Goal: Obtain resource: Obtain resource

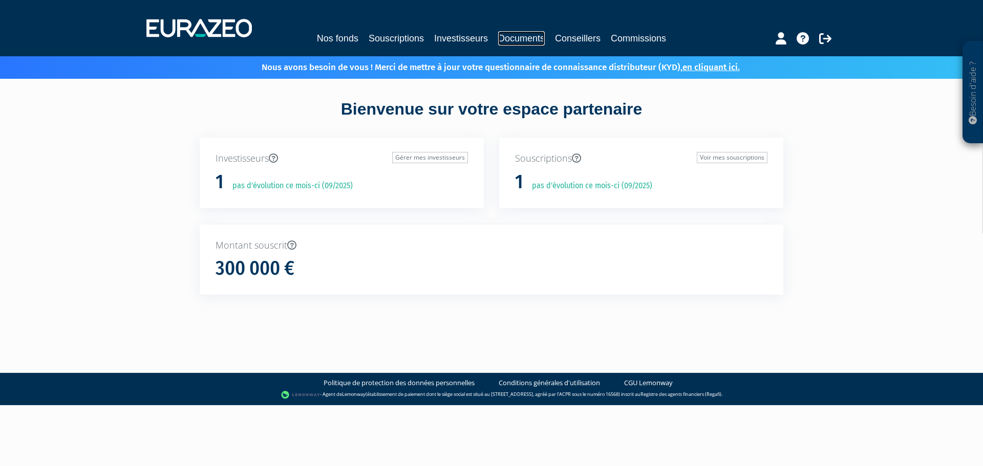
click at [520, 39] on link "Documents" at bounding box center [521, 38] width 47 height 14
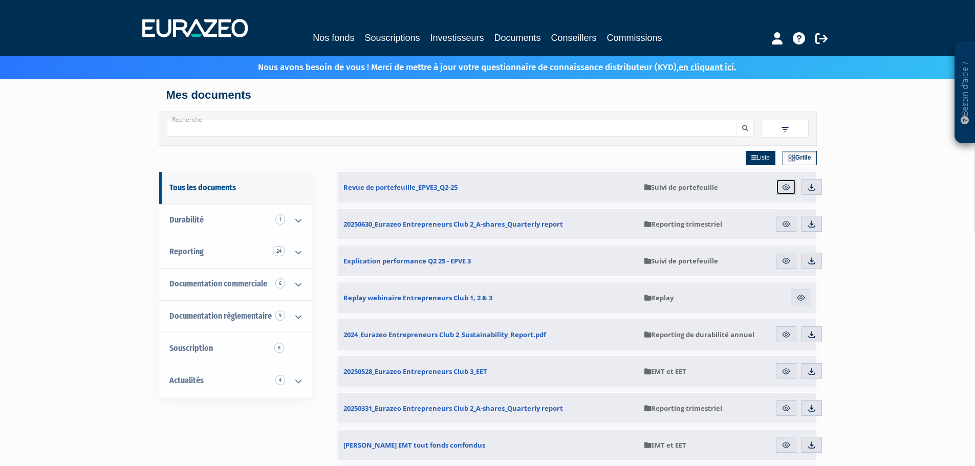
click at [788, 182] on link "Aperçu" at bounding box center [786, 187] width 20 height 16
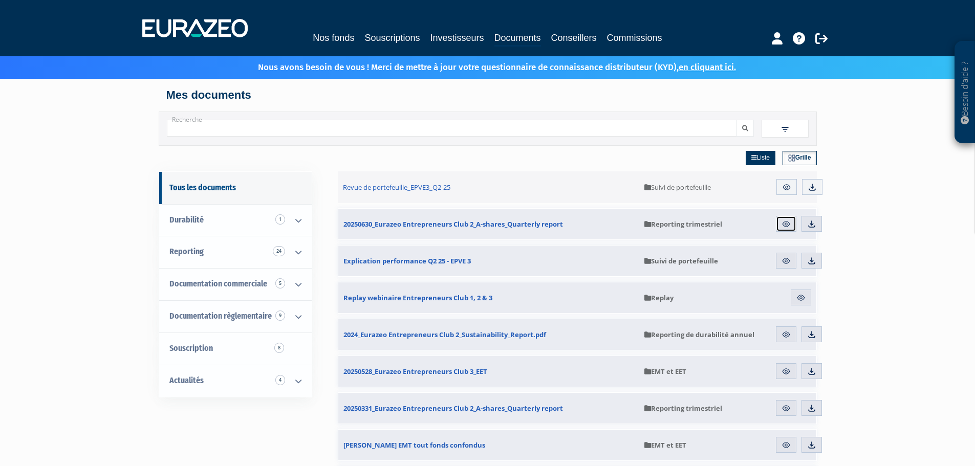
click at [787, 224] on img at bounding box center [786, 224] width 9 height 9
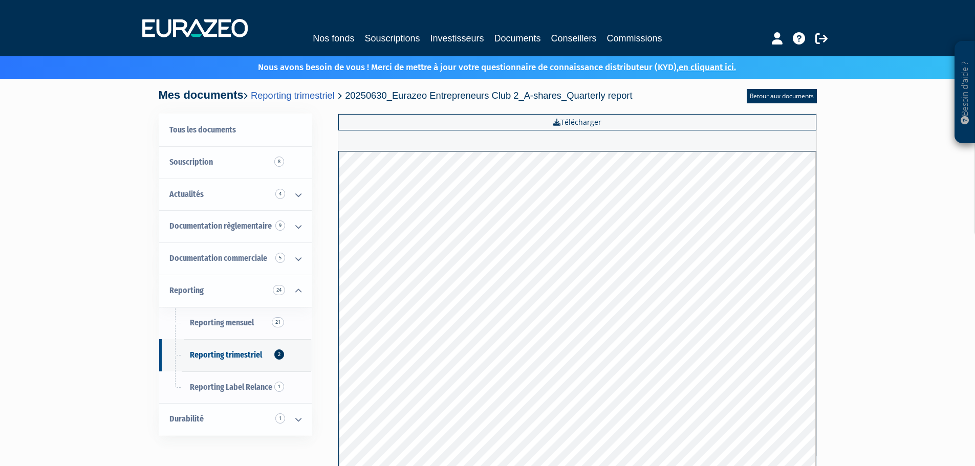
click at [55, 227] on div "Besoin d'aide ? × J'ai besoin d'aide Si vous avez une question à propos du fonc…" at bounding box center [487, 261] width 975 height 522
